Goal: Task Accomplishment & Management: Use online tool/utility

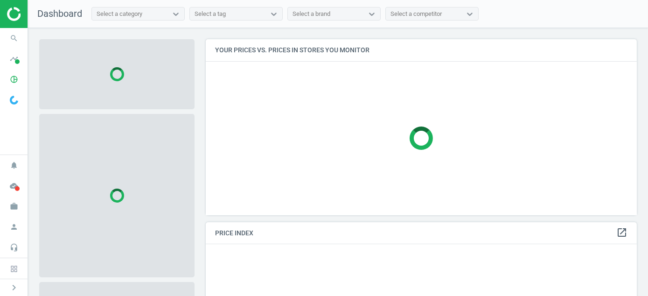
scroll to position [190, 438]
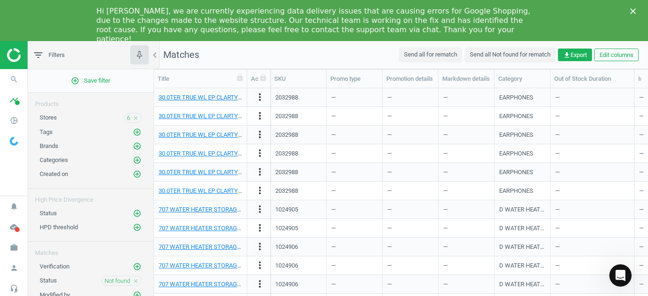
click at [631, 11] on icon "Close" at bounding box center [633, 11] width 6 height 6
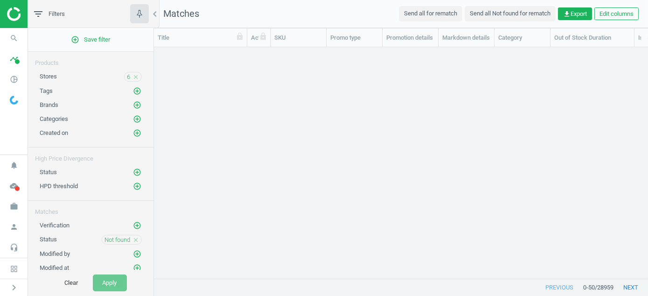
scroll to position [7, 7]
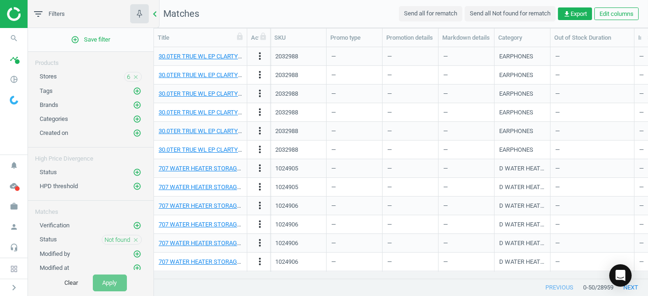
click at [155, 14] on icon "chevron_left" at bounding box center [154, 13] width 11 height 11
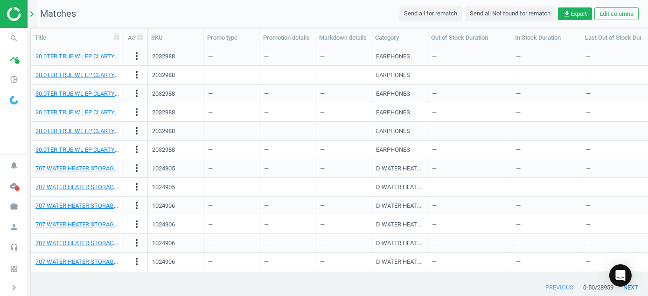
click at [33, 12] on icon "chevron_right" at bounding box center [31, 13] width 11 height 11
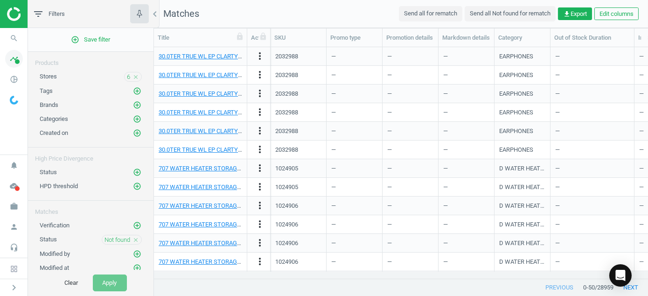
click at [17, 61] on span at bounding box center [17, 61] width 5 height 5
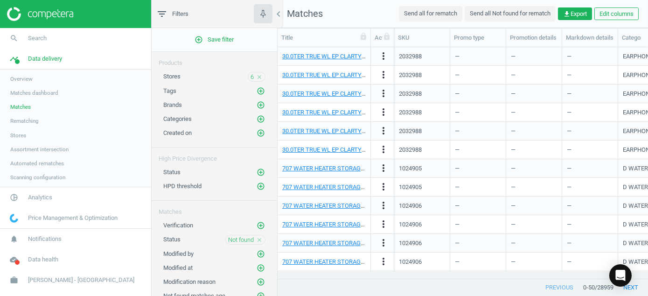
scroll to position [7, 7]
